Goal: Register for event/course

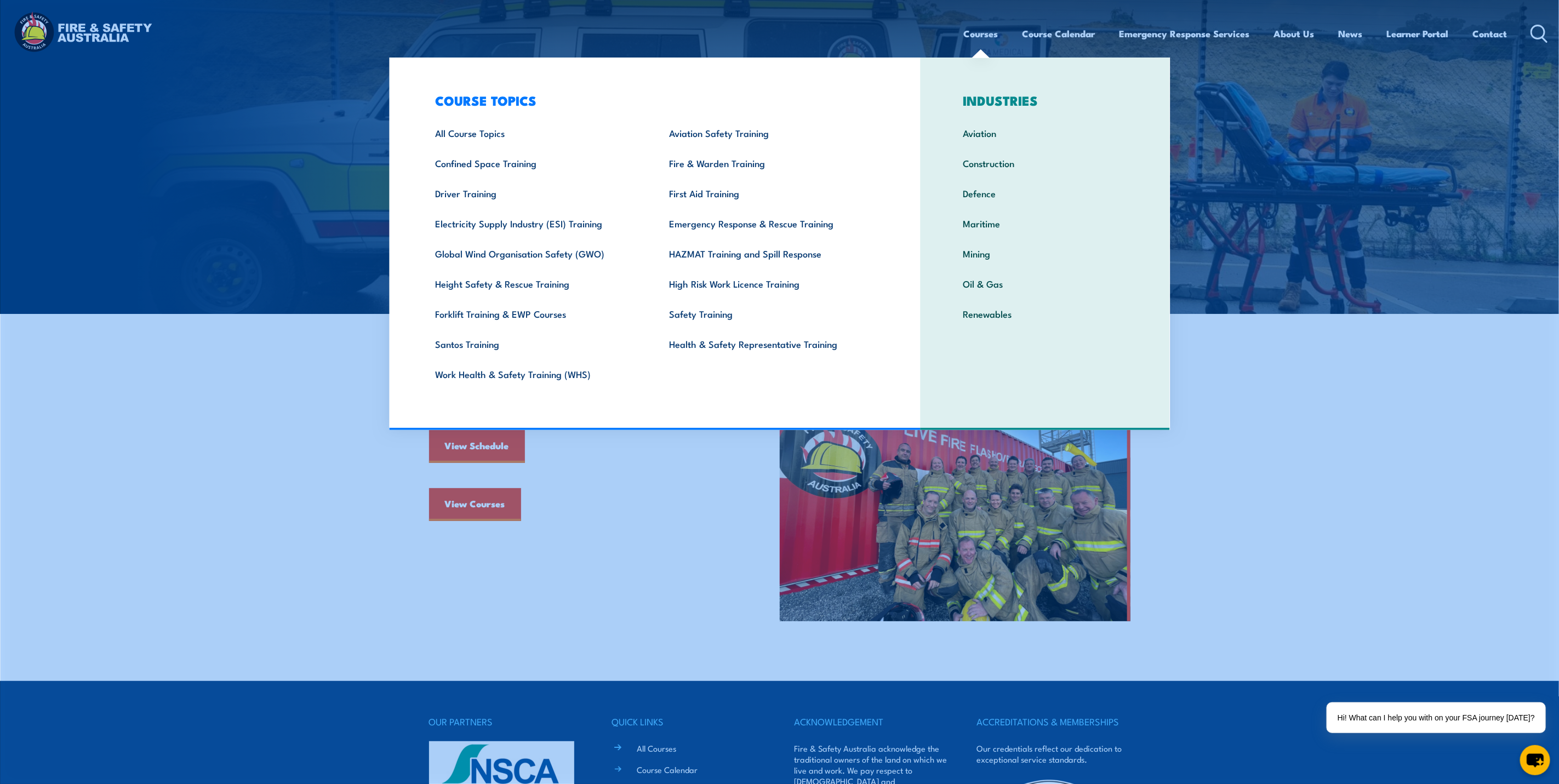
click at [979, 29] on link "Courses" at bounding box center [981, 33] width 35 height 29
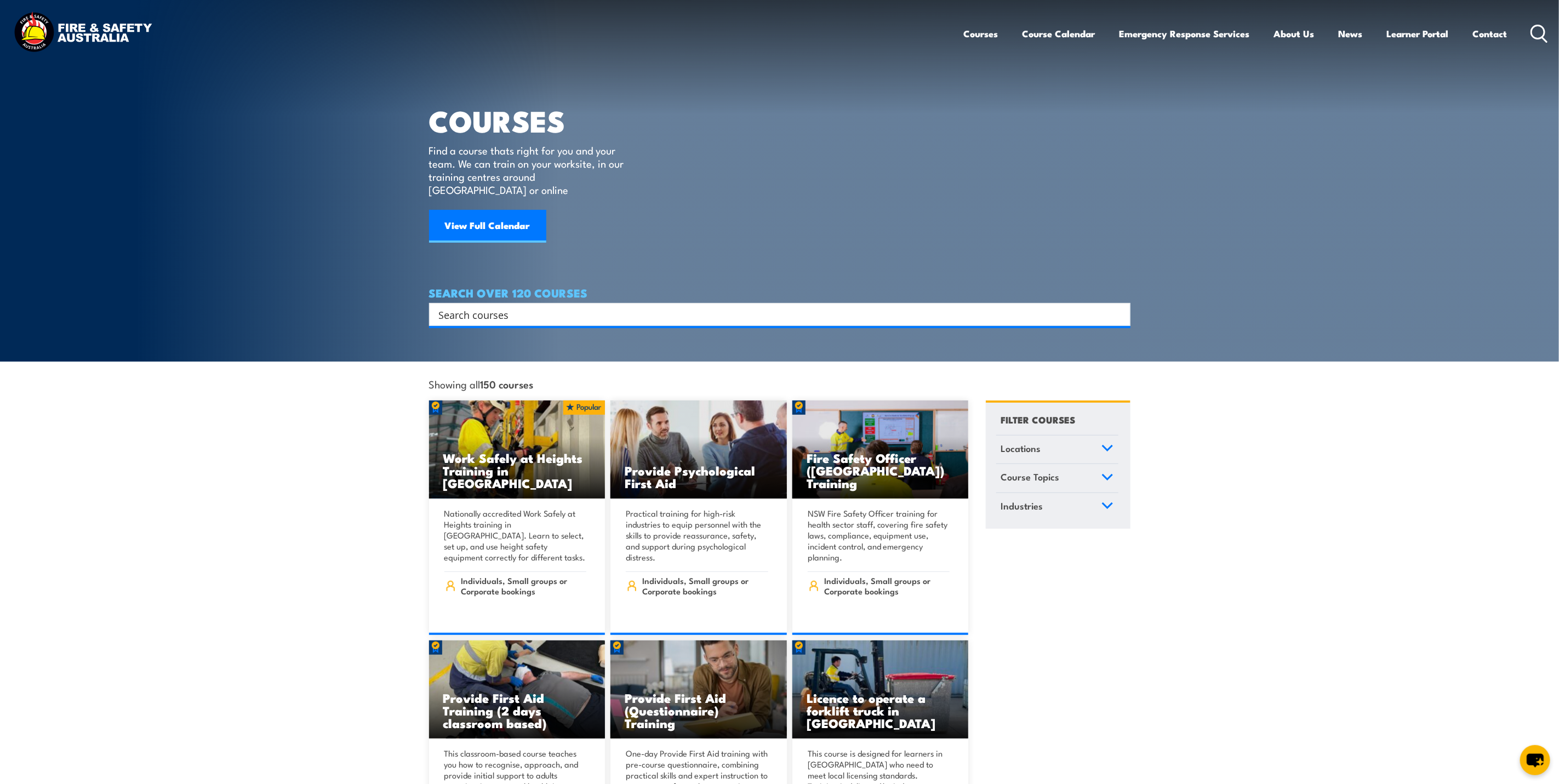
click at [1109, 444] on icon at bounding box center [1107, 447] width 12 height 7
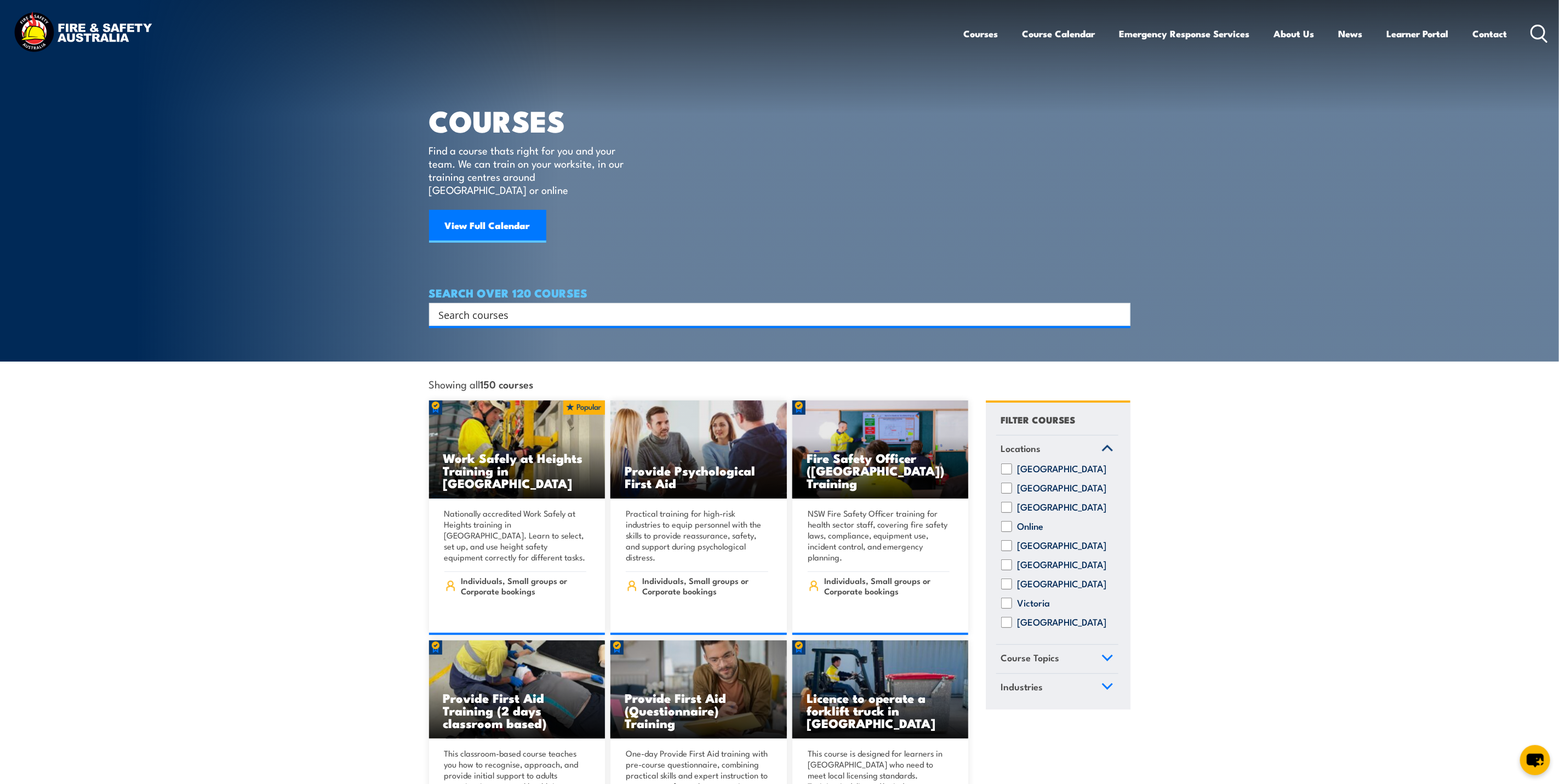
click at [1006, 617] on input "[GEOGRAPHIC_DATA]" at bounding box center [1007, 622] width 11 height 11
checkbox input "true"
